Goal: Transaction & Acquisition: Purchase product/service

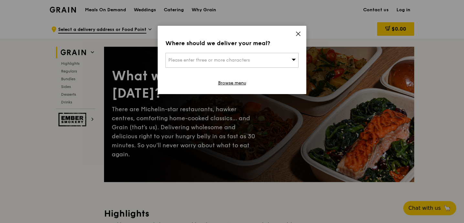
click at [298, 34] on icon at bounding box center [298, 34] width 4 height 4
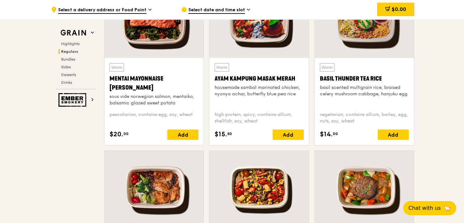
scroll to position [688, 0]
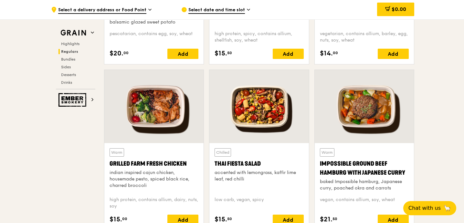
drag, startPoint x: 406, startPoint y: 170, endPoint x: 317, endPoint y: 164, distance: 89.0
click at [317, 164] on div "Warm Impossible Ground Beef Hamburg with Japanese [PERSON_NAME] baked Impossibl…" at bounding box center [364, 186] width 99 height 87
copy div "Impossible Ground Beef Hamburg with Japanese Curry"
click at [408, 171] on div "Impossible Ground Beef Hamburg with Japanese Curry" at bounding box center [364, 169] width 89 height 18
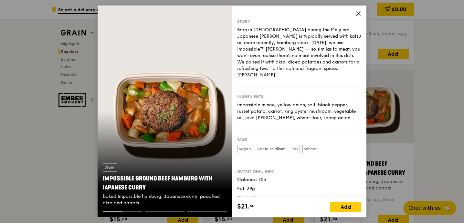
click at [356, 14] on icon at bounding box center [358, 14] width 6 height 6
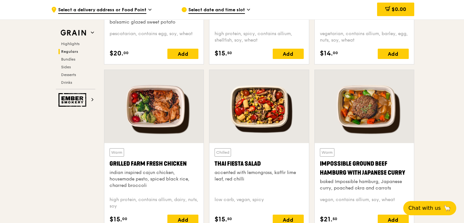
drag, startPoint x: 408, startPoint y: 169, endPoint x: 315, endPoint y: 164, distance: 93.1
click at [315, 164] on div "Warm Impossible Ground Beef Hamburg with Japanese [PERSON_NAME] baked Impossibl…" at bounding box center [364, 186] width 99 height 87
copy div "Impossible Ground Beef Hamburg with Japanese Curry"
